Goal: Task Accomplishment & Management: Complete application form

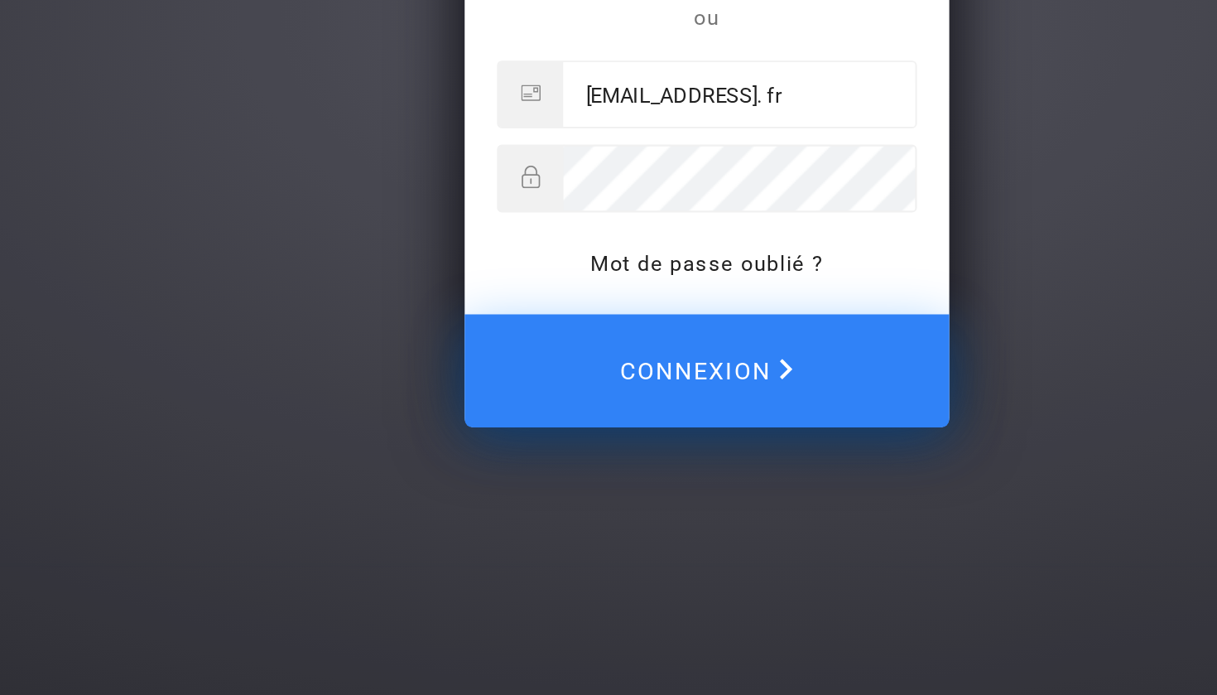
click at [564, 510] on span "Connexion" at bounding box center [608, 528] width 89 height 36
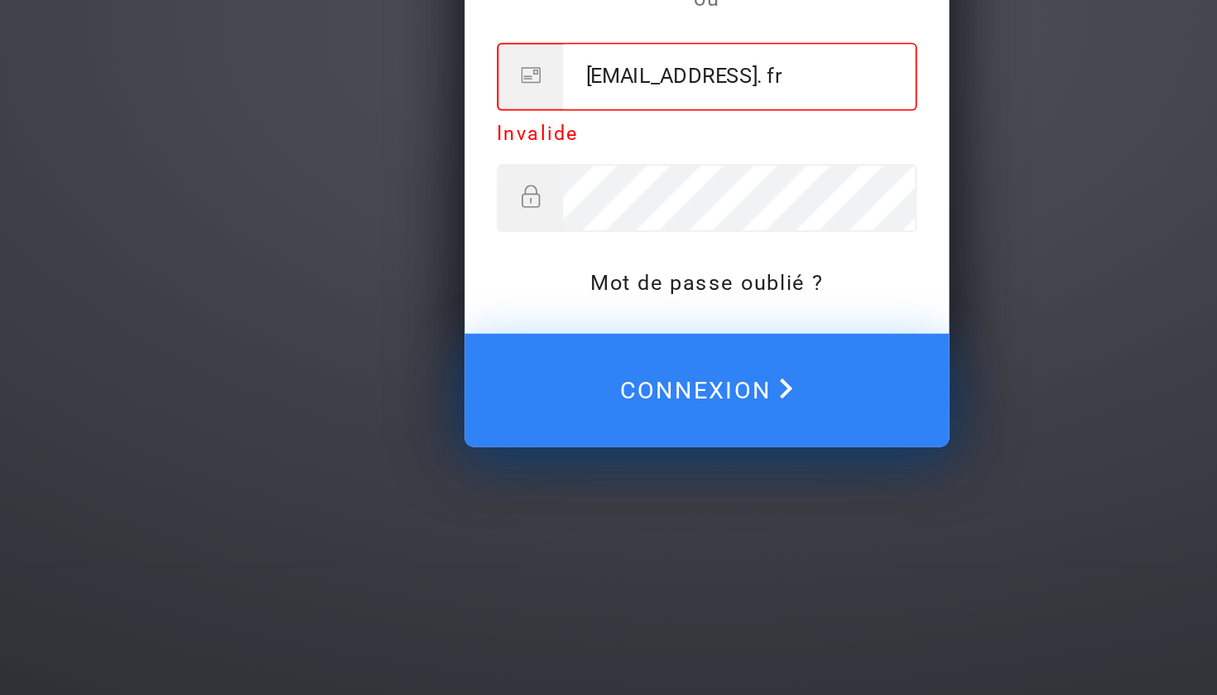
click at [564, 520] on span "Connexion" at bounding box center [608, 538] width 89 height 36
click at [535, 361] on input "kabaaicha17@yahoo. fr" at bounding box center [625, 377] width 180 height 33
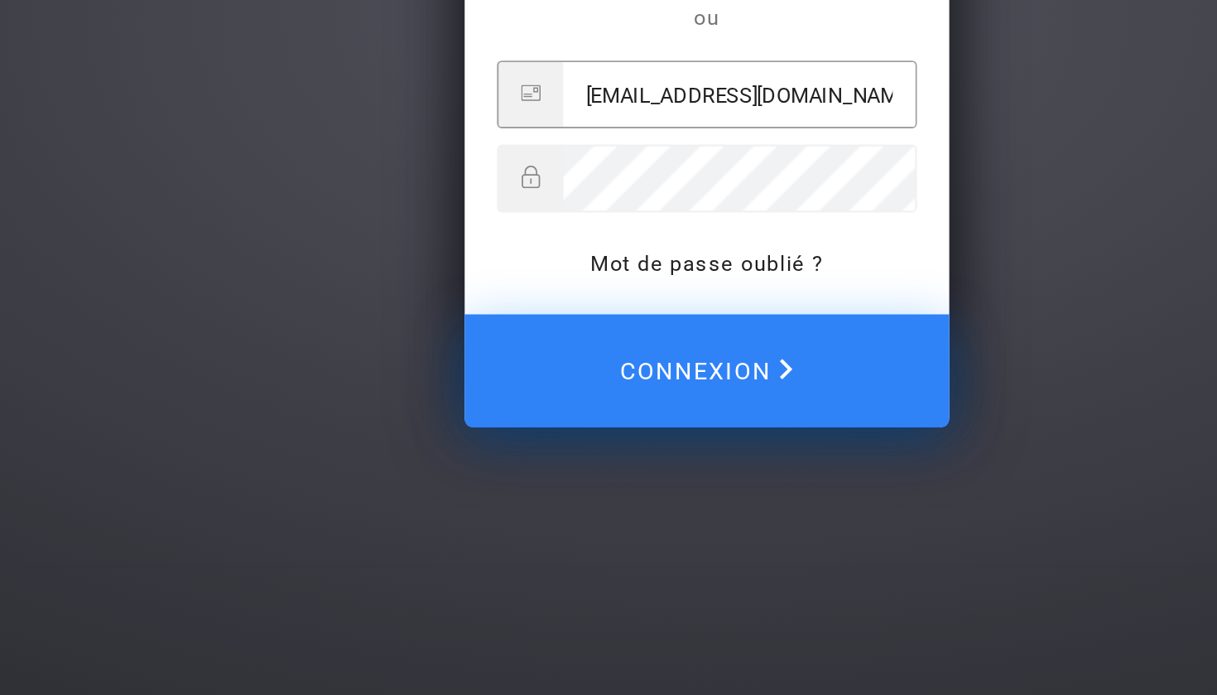
type input "[EMAIL_ADDRESS][DOMAIN_NAME]"
click at [564, 510] on span "Connexion" at bounding box center [608, 528] width 89 height 36
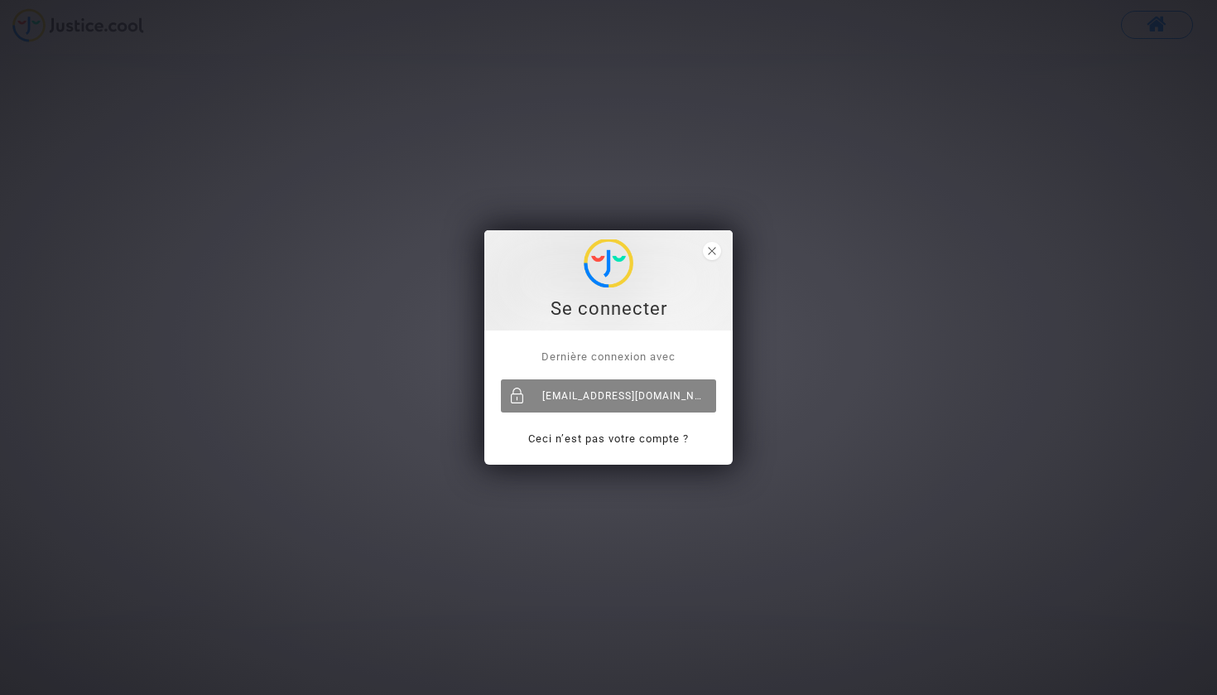
click at [622, 394] on div "[EMAIL_ADDRESS][DOMAIN_NAME]" at bounding box center [608, 395] width 215 height 33
click at [628, 356] on span "Dernière connexion avec" at bounding box center [608, 356] width 134 height 12
click at [614, 402] on div "[EMAIL_ADDRESS][DOMAIN_NAME]" at bounding box center [608, 395] width 215 height 33
click at [709, 257] on span "close" at bounding box center [712, 251] width 18 height 18
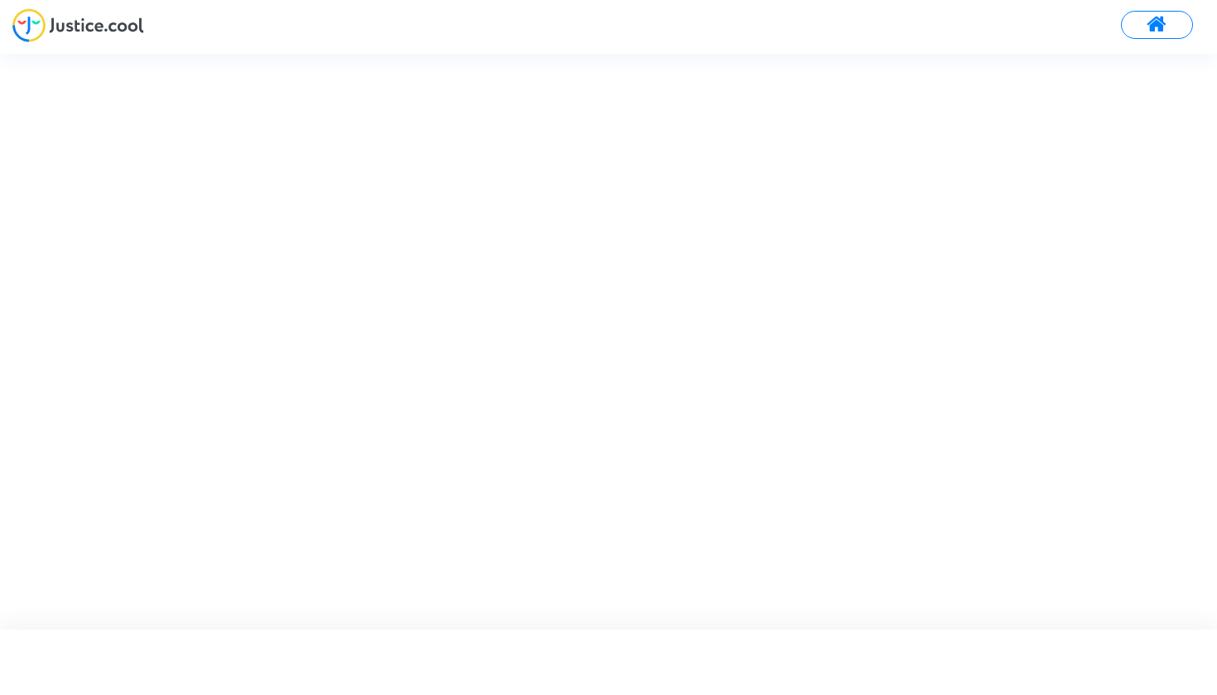
click at [1137, 25] on button at bounding box center [1157, 25] width 72 height 28
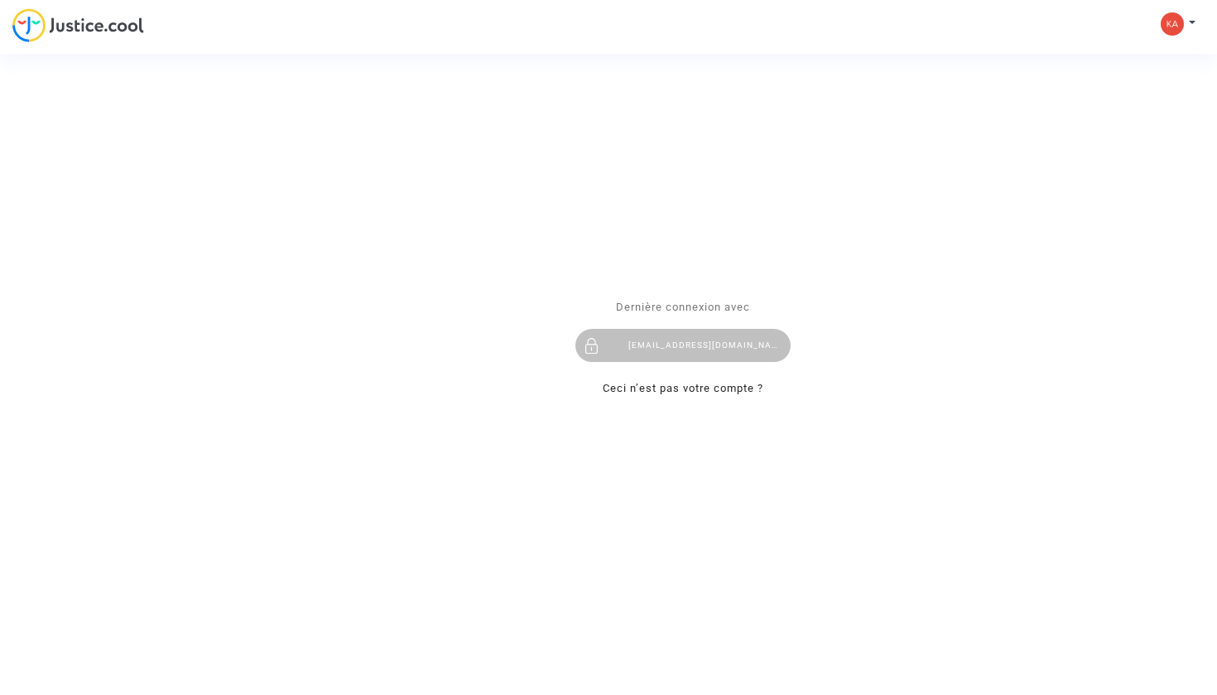
click at [1200, 31] on div "Se connecter Dernière connexion avec kabaaicha17@yahoo.fr Ceci n’est pas votre …" at bounding box center [608, 347] width 1217 height 695
click at [1184, 20] on div "Se connecter Dernière connexion avec kabaaicha17@yahoo.fr Ceci n’est pas votre …" at bounding box center [608, 347] width 1217 height 695
click at [1167, 20] on div "Se connecter Dernière connexion avec kabaaicha17@yahoo.fr Ceci n’est pas votre …" at bounding box center [608, 347] width 1217 height 695
click at [1197, 25] on div "Se connecter Dernière connexion avec kabaaicha17@yahoo.fr Ceci n’est pas votre …" at bounding box center [608, 347] width 1217 height 695
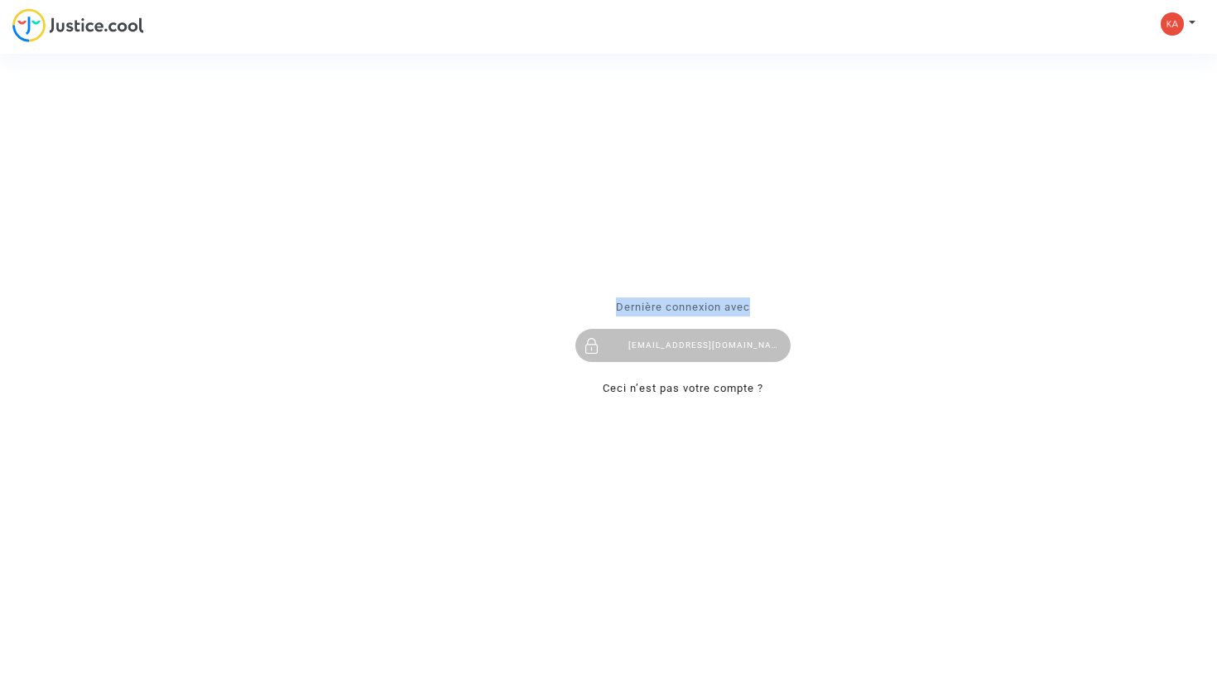
click at [1197, 25] on div "Se connecter Dernière connexion avec kabaaicha17@yahoo.fr Ceci n’est pas votre …" at bounding box center [608, 347] width 1217 height 695
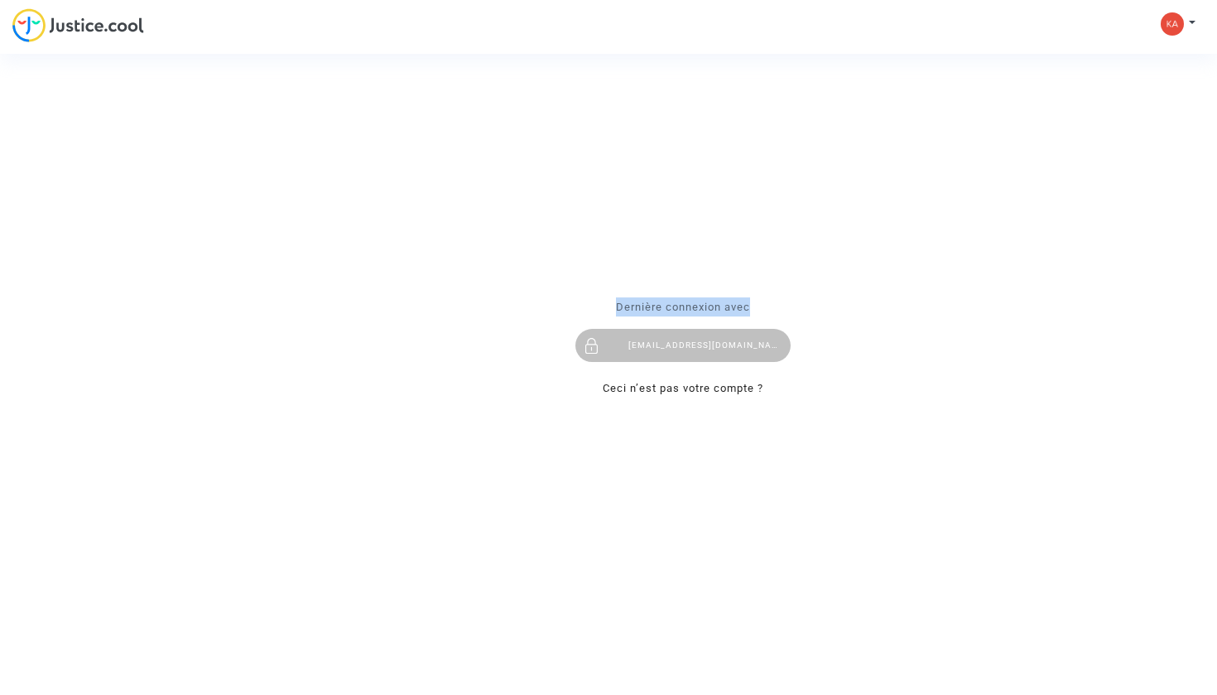
click at [1197, 25] on div "Se connecter Dernière connexion avec kabaaicha17@yahoo.fr Ceci n’est pas votre …" at bounding box center [608, 347] width 1217 height 695
click at [639, 341] on div "[EMAIL_ADDRESS][DOMAIN_NAME]" at bounding box center [682, 345] width 215 height 33
click at [630, 395] on p "Ceci n’est pas votre compte ?" at bounding box center [682, 387] width 215 height 19
click at [632, 387] on link "Ceci n’est pas votre compte ?" at bounding box center [683, 388] width 161 height 12
